Goal: Check status: Check status

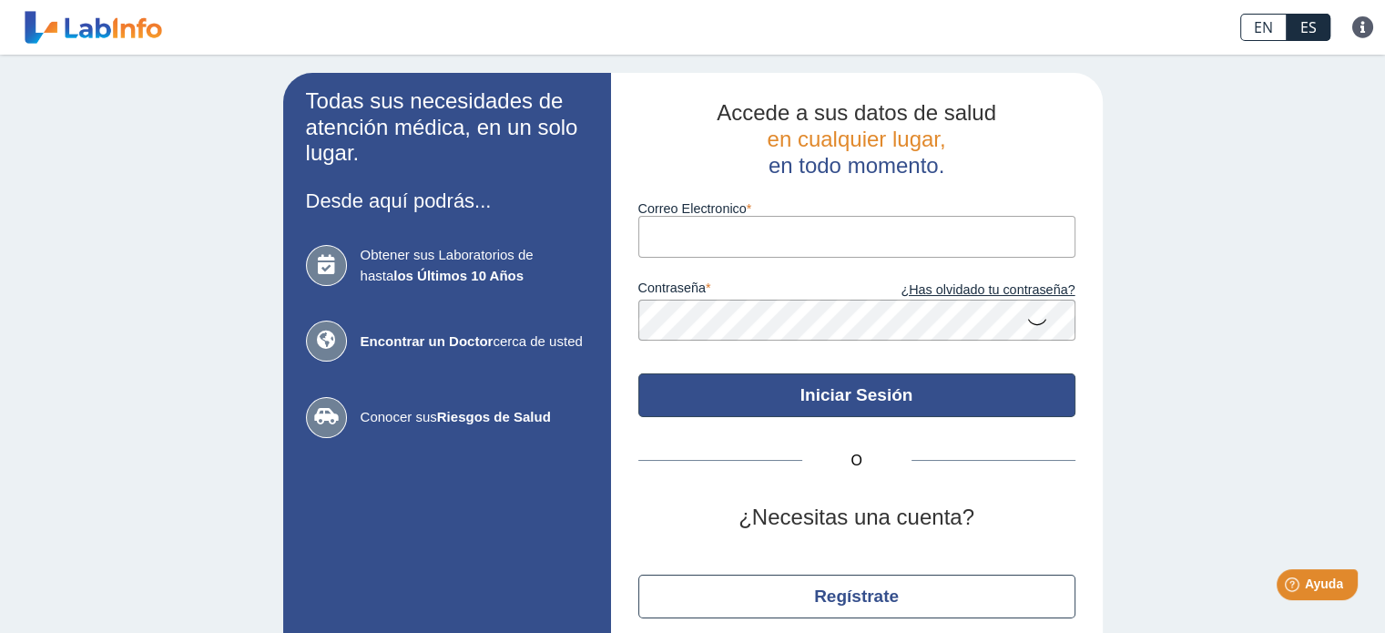
type input "[EMAIL_ADDRESS][DOMAIN_NAME]"
click at [867, 398] on button "Iniciar Sesión" at bounding box center [856, 395] width 437 height 44
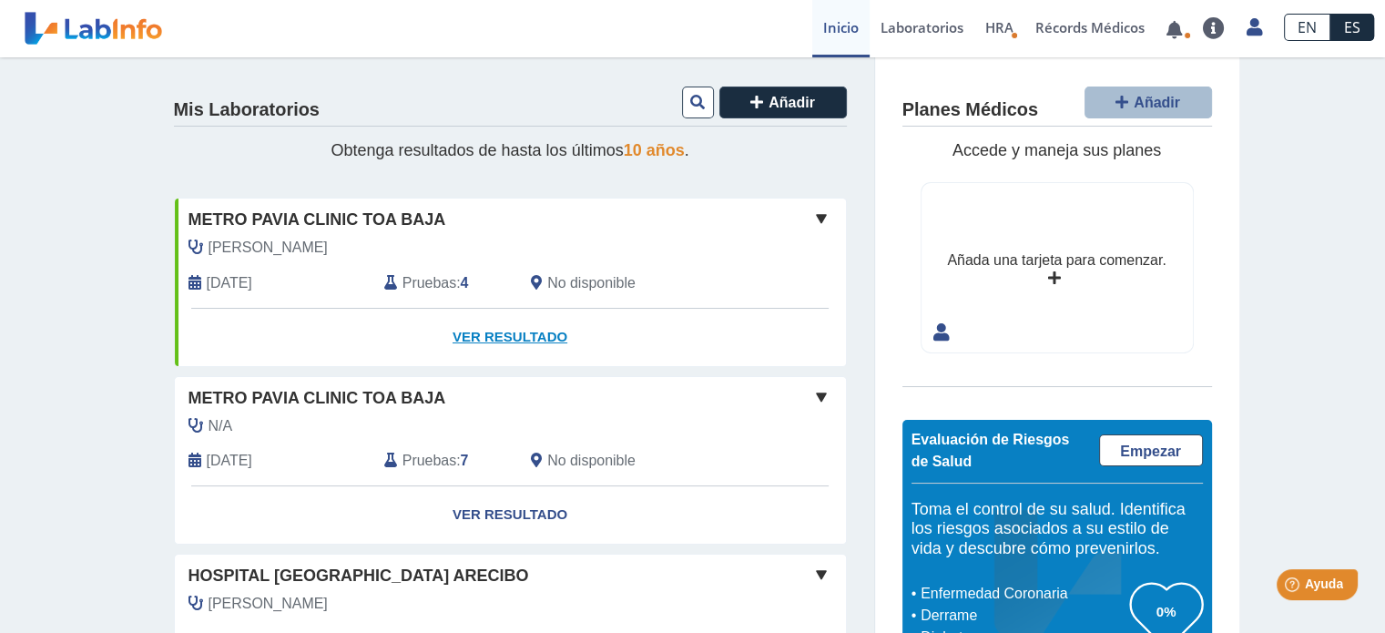
click at [525, 333] on link "Ver Resultado" at bounding box center [510, 337] width 671 height 57
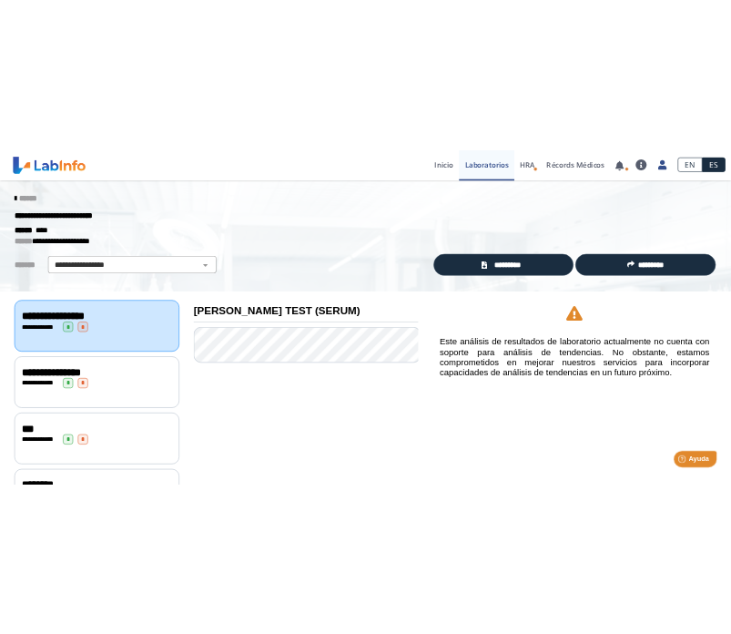
scroll to position [95, 0]
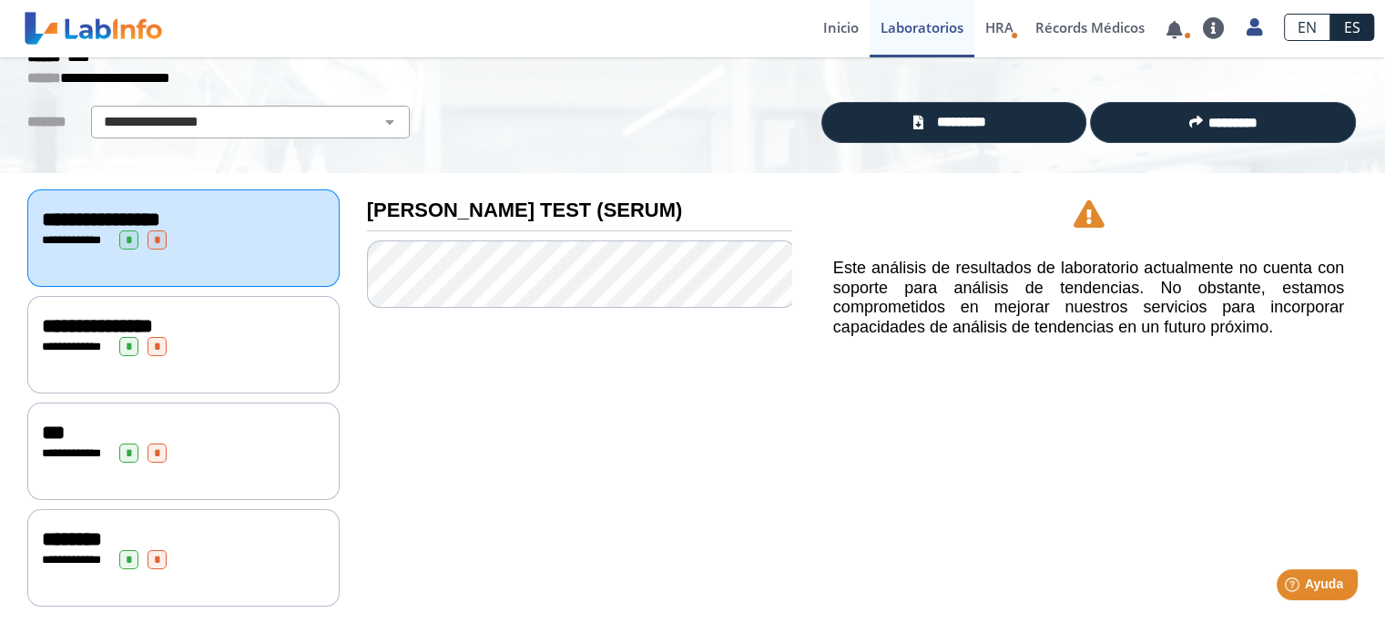
click at [153, 324] on span "**********" at bounding box center [97, 326] width 111 height 20
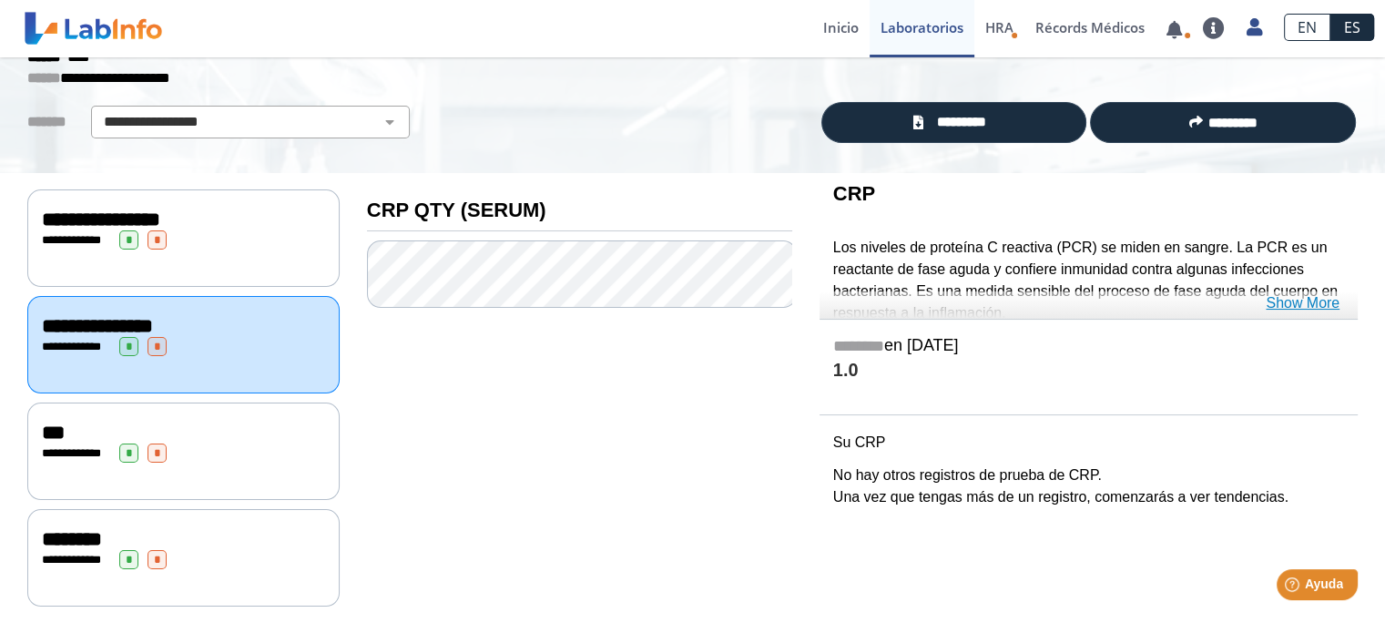
click at [1287, 300] on link "Show More" at bounding box center [1303, 303] width 74 height 22
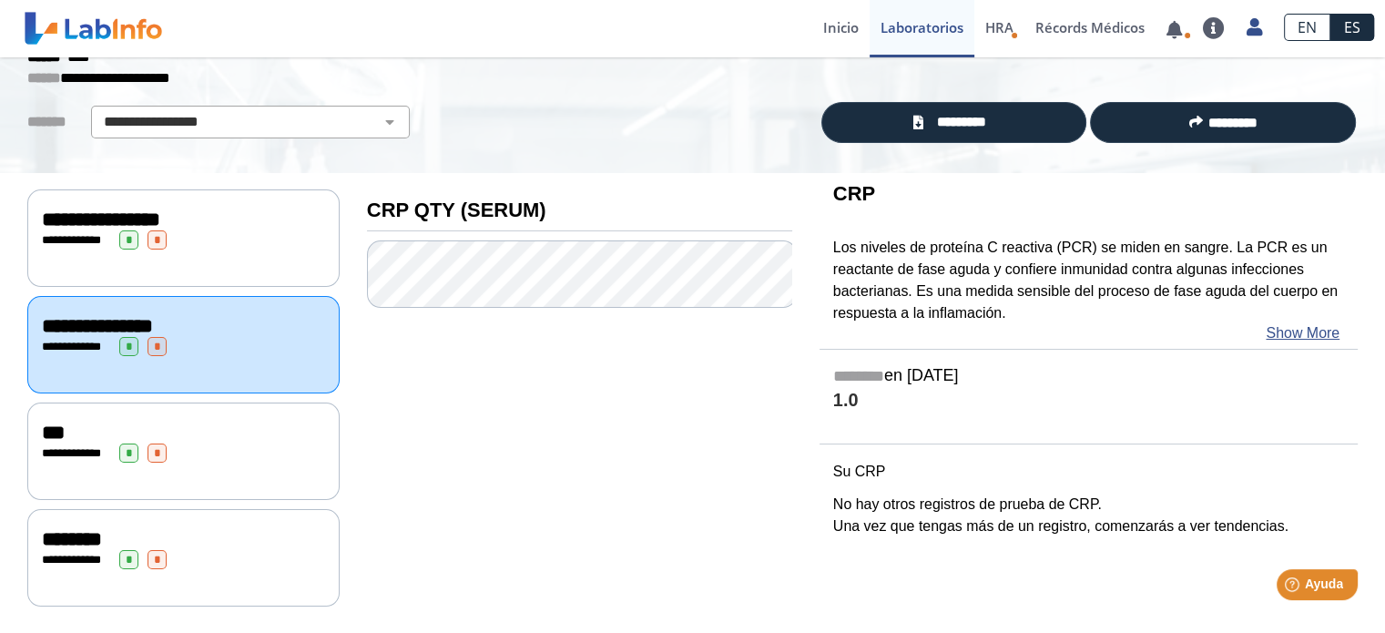
drag, startPoint x: 1015, startPoint y: 301, endPoint x: 830, endPoint y: 220, distance: 201.8
click at [836, 211] on div "CRP Los niveles de proteína C reactiva (PCR) se miden en sangre. La PCR es un r…" at bounding box center [1089, 261] width 538 height 176
drag, startPoint x: 821, startPoint y: 243, endPoint x: 951, endPoint y: 275, distance: 133.2
click at [963, 294] on div "CRP Los niveles de proteína C reactiva (PCR) se miden en sangre. La PCR es un r…" at bounding box center [1089, 261] width 538 height 176
drag, startPoint x: 823, startPoint y: 192, endPoint x: 925, endPoint y: 229, distance: 108.3
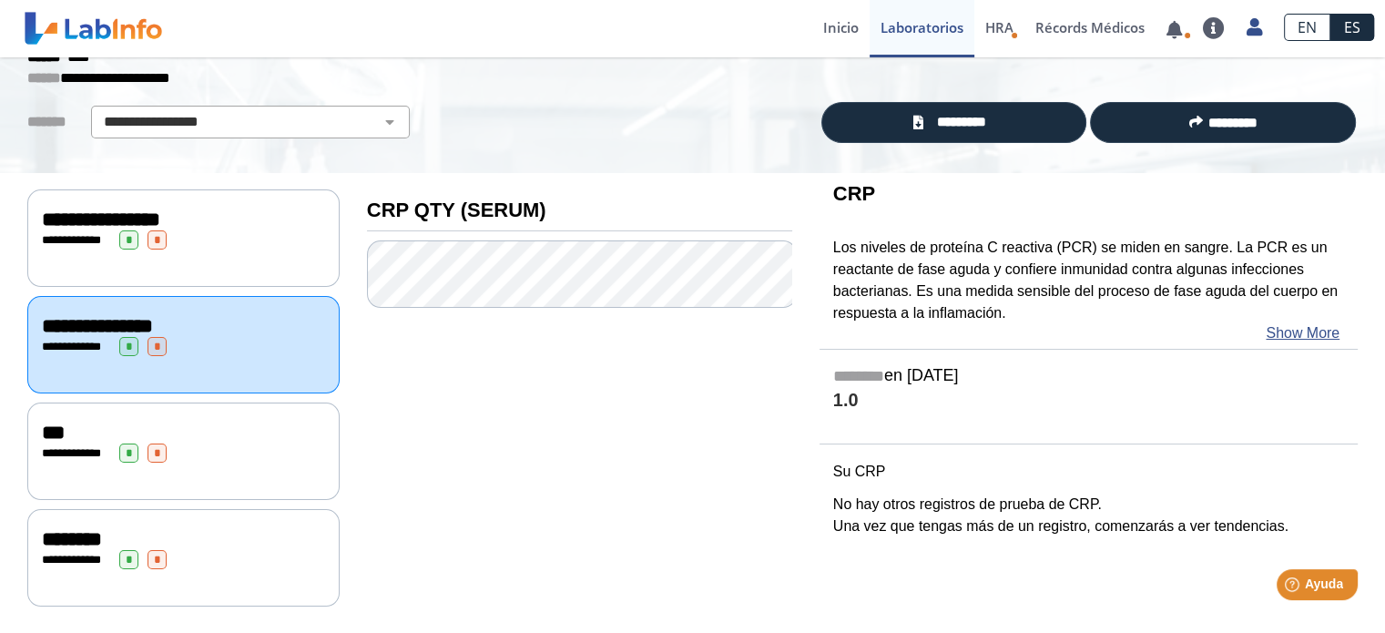
click at [925, 229] on div "CRP Los niveles de proteína C reactiva (PCR) se miden en sangre. La PCR es un r…" at bounding box center [1089, 261] width 538 height 176
click at [935, 118] on span "*********" at bounding box center [961, 122] width 66 height 21
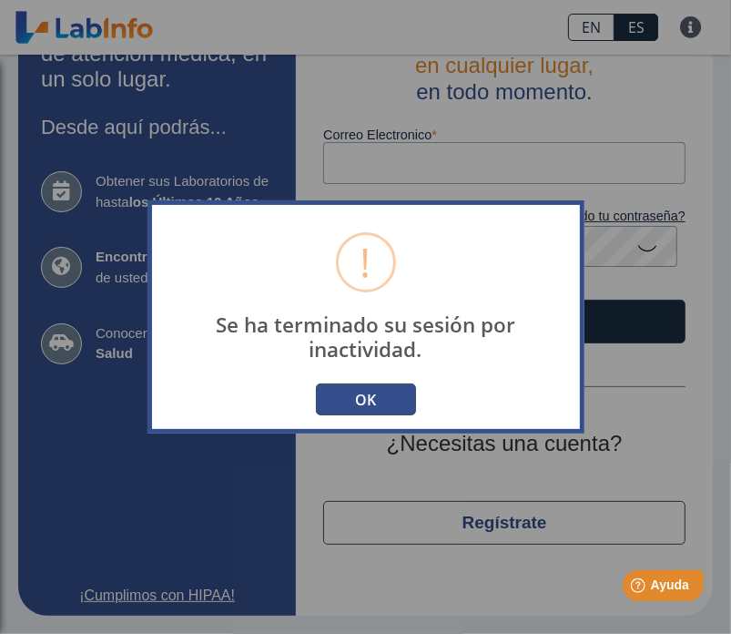
scroll to position [50, 0]
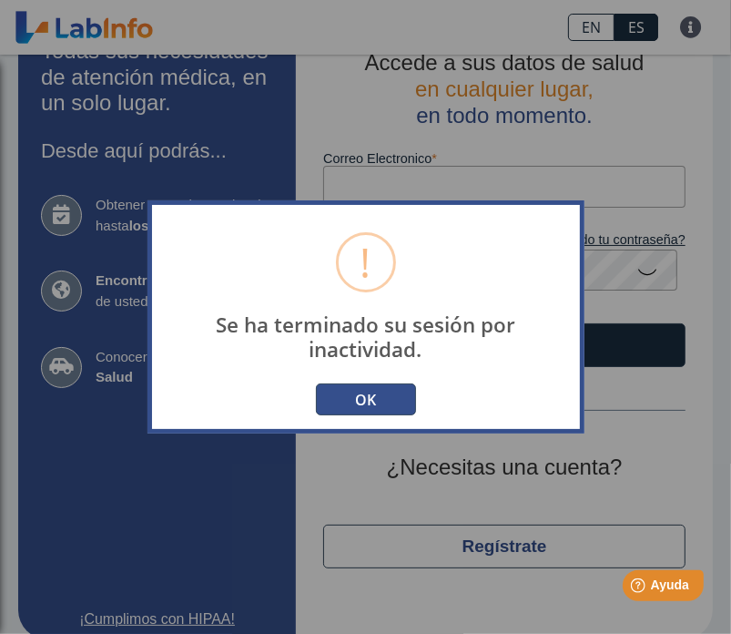
click at [368, 392] on button "OK" at bounding box center [366, 399] width 100 height 32
